Goal: Task Accomplishment & Management: Use online tool/utility

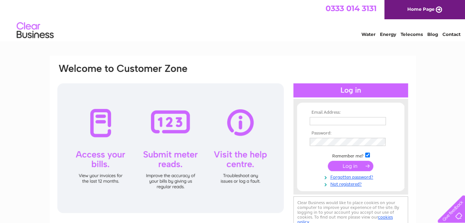
type input "shirley@lerwick-autobody.co.uk"
click at [351, 166] on input "submit" at bounding box center [351, 166] width 46 height 10
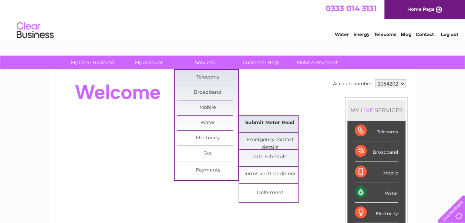
click at [265, 121] on link "Submit Meter Read" at bounding box center [269, 122] width 61 height 15
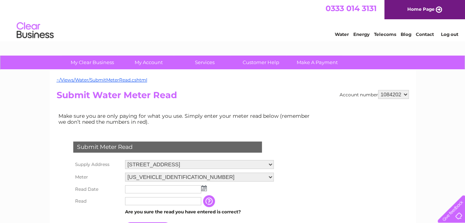
click at [204, 186] on img at bounding box center [204, 188] width 6 height 6
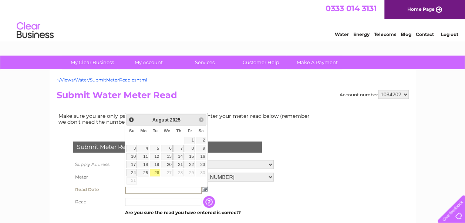
click at [156, 171] on link "26" at bounding box center [155, 172] width 10 height 7
type input "2025/08/26"
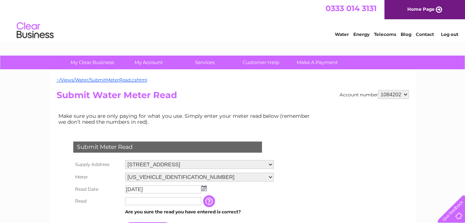
click at [143, 201] on input "text" at bounding box center [163, 201] width 76 height 8
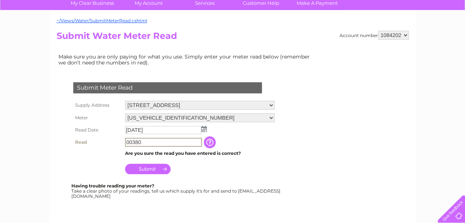
scroll to position [111, 0]
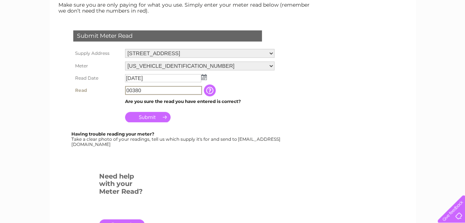
type input "00380"
click at [145, 118] on input "Submit" at bounding box center [148, 117] width 46 height 10
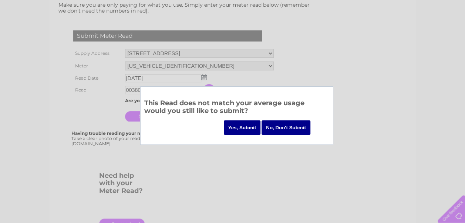
click at [249, 124] on input "Yes, Submit" at bounding box center [242, 127] width 37 height 14
